Goal: Information Seeking & Learning: Learn about a topic

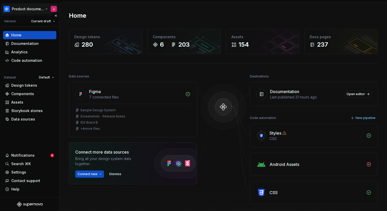
click at [40, 12] on html "Product documentation J Version Current draft Home Documentation Analytics Code…" at bounding box center [193, 105] width 387 height 211
